Goal: Navigation & Orientation: Go to known website

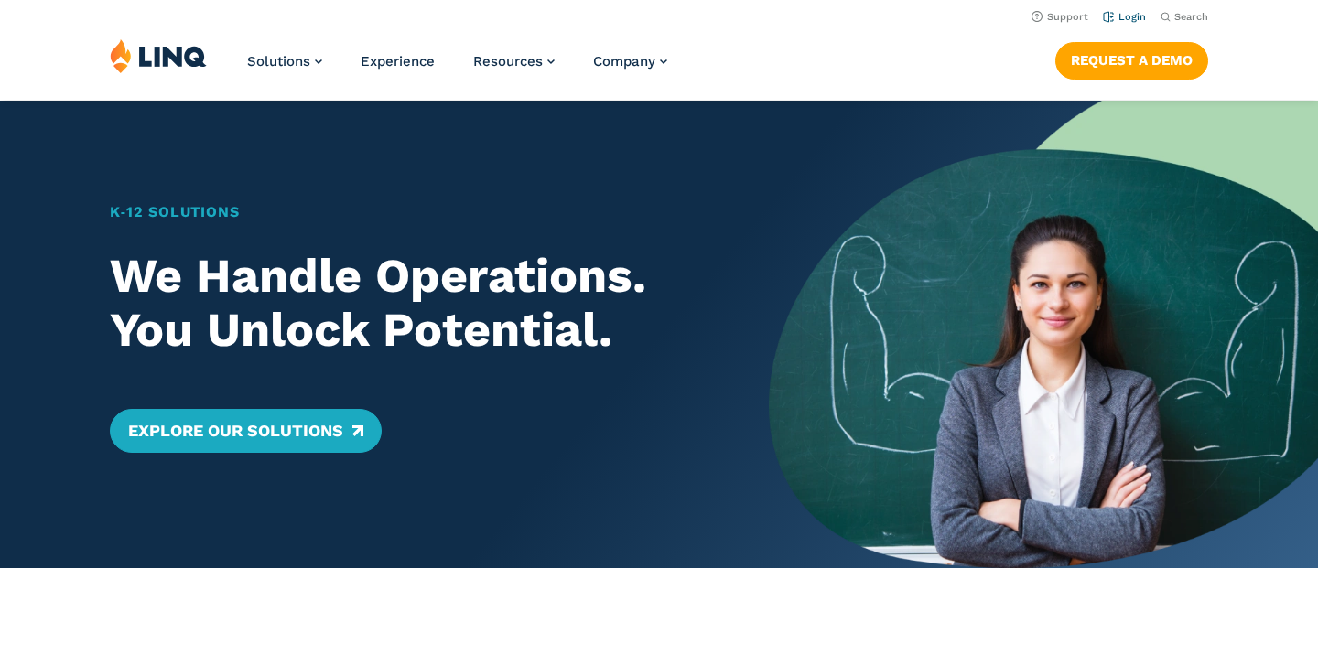
click at [1132, 20] on link "Login" at bounding box center [1124, 17] width 43 height 12
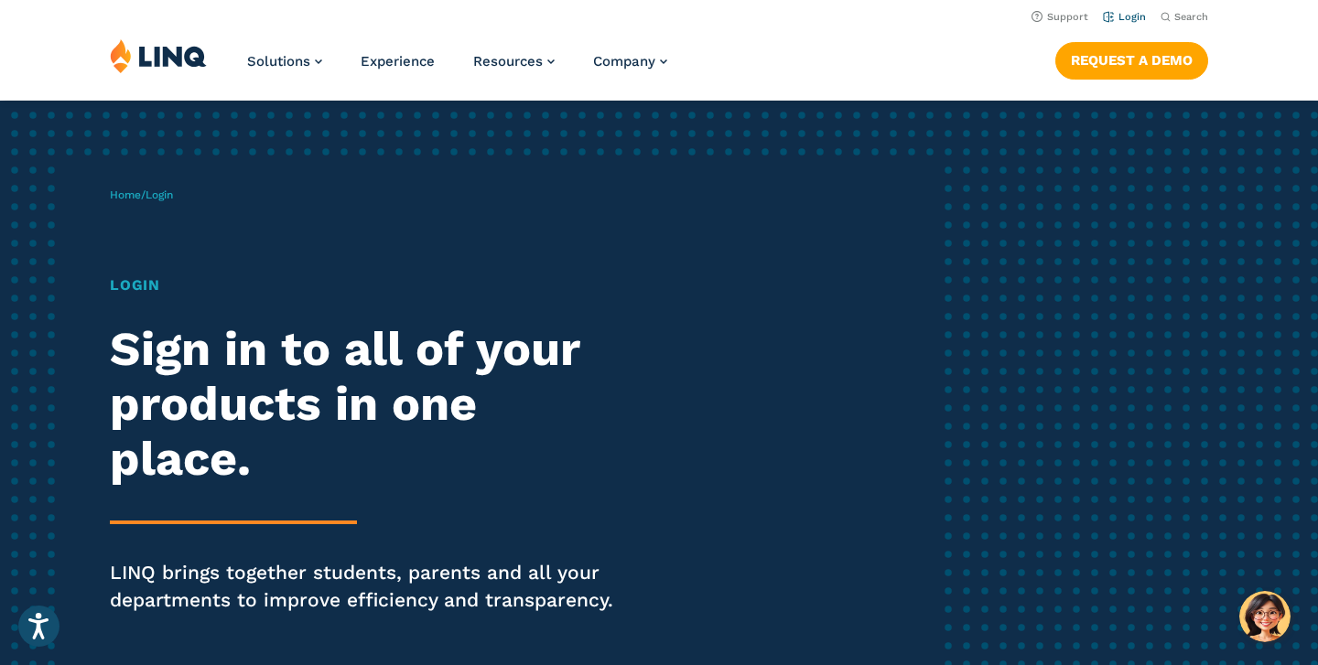
click at [1126, 13] on link "Login" at bounding box center [1124, 17] width 43 height 12
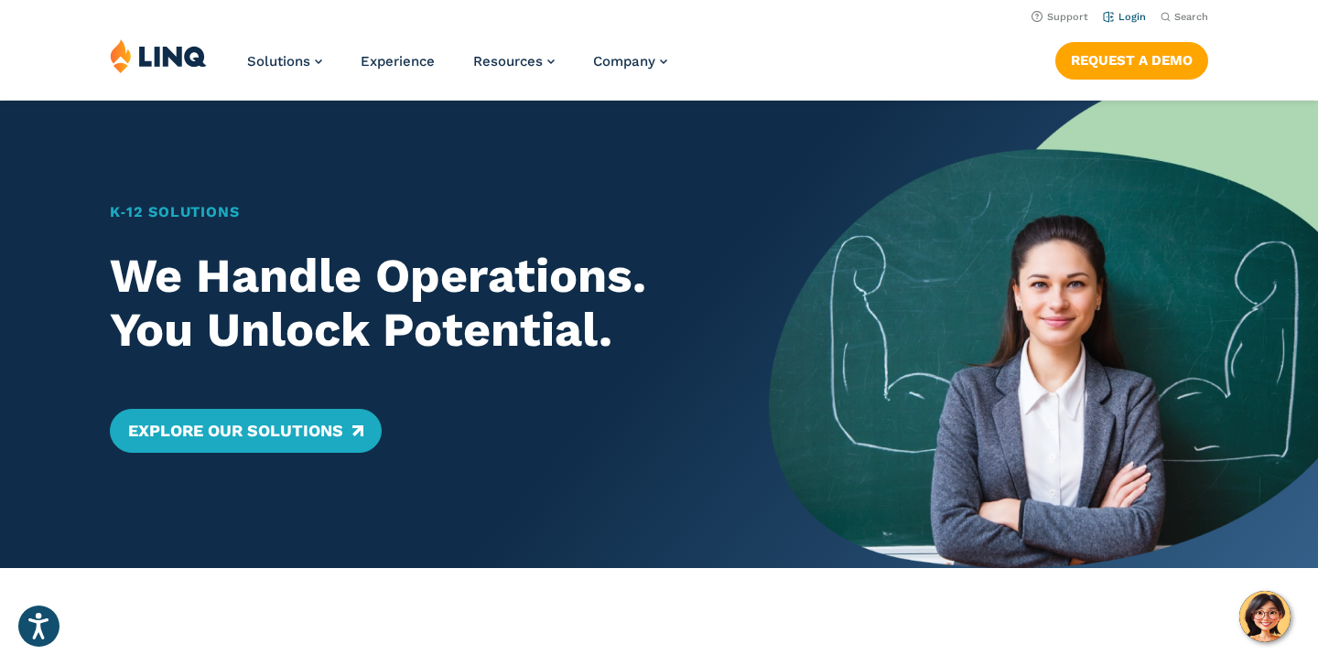
click at [1130, 24] on li "Login" at bounding box center [1124, 15] width 43 height 20
